Goal: Task Accomplishment & Management: Manage account settings

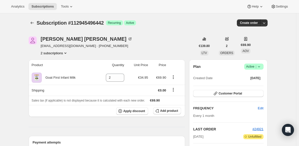
click at [255, 70] on div "Plan Success Active | Created Date [DATE]" at bounding box center [228, 73] width 70 height 18
click at [253, 67] on span "Active |" at bounding box center [253, 66] width 15 height 5
click at [251, 84] on span "Cancel subscription" at bounding box center [253, 85] width 28 height 4
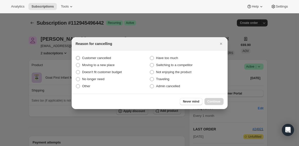
click at [105, 57] on span "Customer cancelled" at bounding box center [96, 58] width 29 height 4
click at [76, 56] on input "Customer cancelled" at bounding box center [76, 56] width 0 height 0
radio input "true"
click at [209, 103] on span "Continue" at bounding box center [213, 101] width 13 height 4
